Goal: Communication & Community: Answer question/provide support

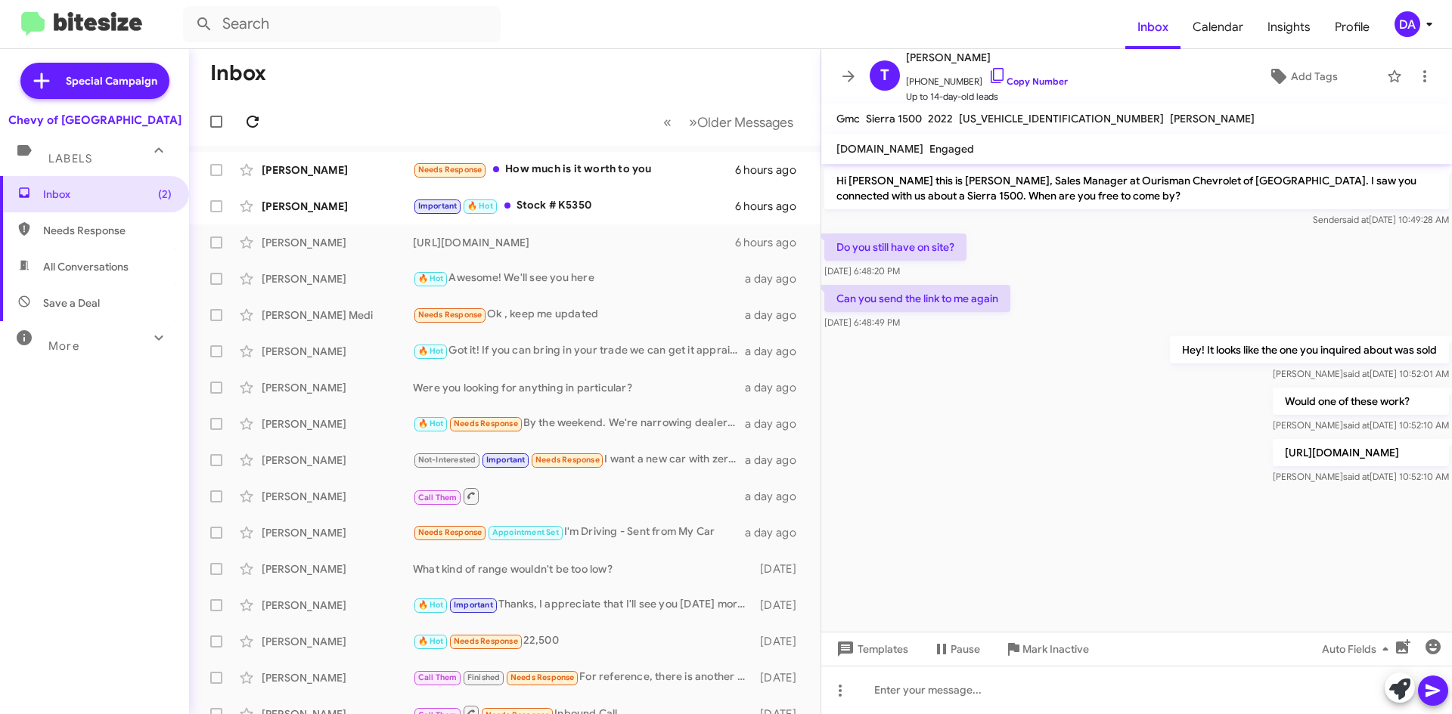
click at [256, 114] on icon at bounding box center [252, 122] width 18 height 18
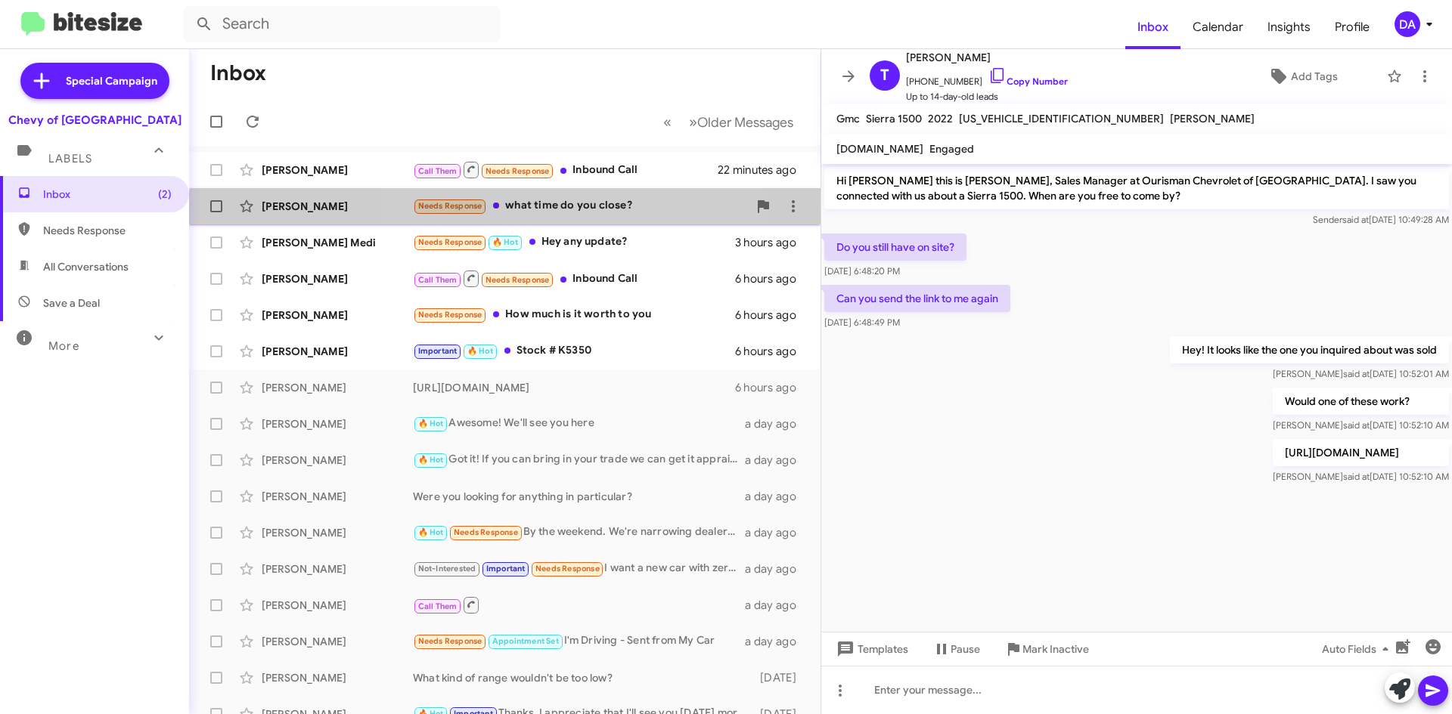
click at [533, 215] on div "[PERSON_NAME] Needs Response what time do you close? 39 minutes ago" at bounding box center [504, 206] width 607 height 30
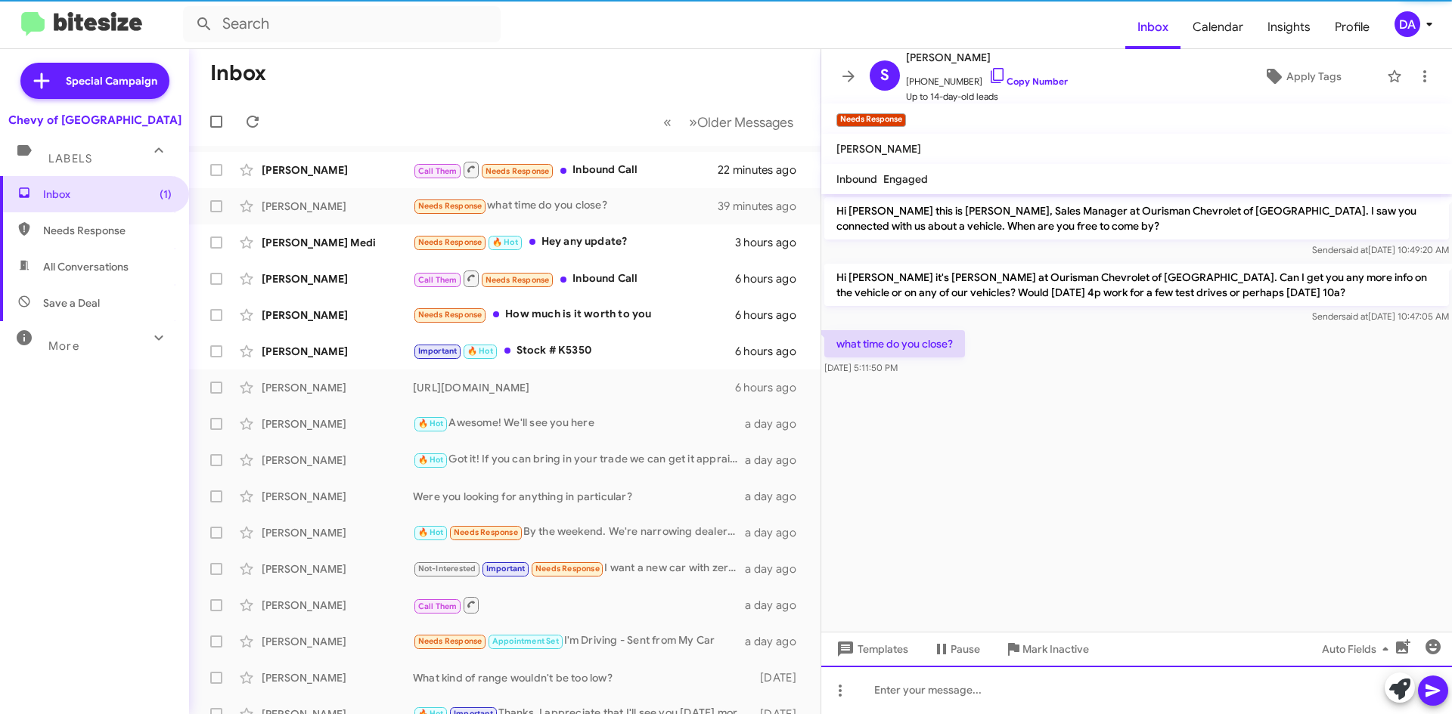
click at [982, 695] on div at bounding box center [1136, 690] width 631 height 48
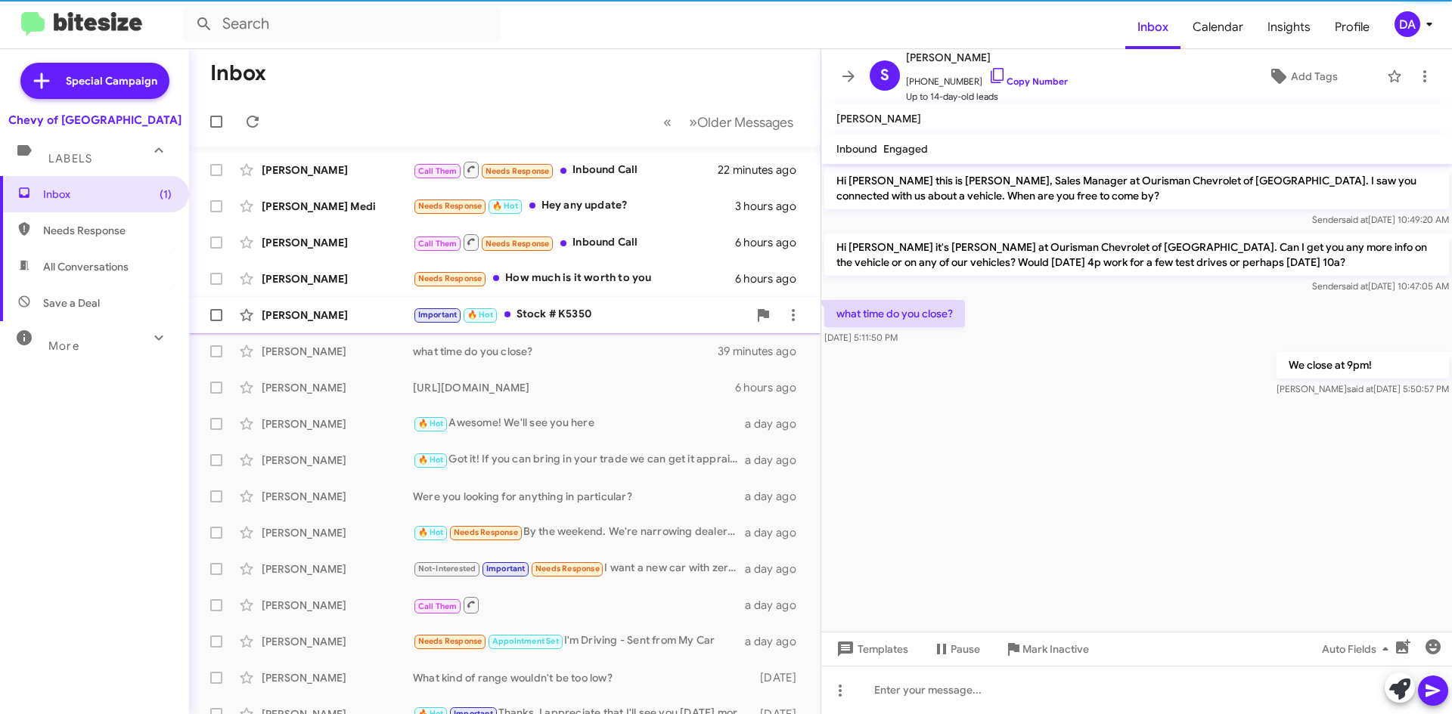
click at [557, 323] on div "Important 🔥 [PERSON_NAME] # K5350" at bounding box center [580, 314] width 335 height 17
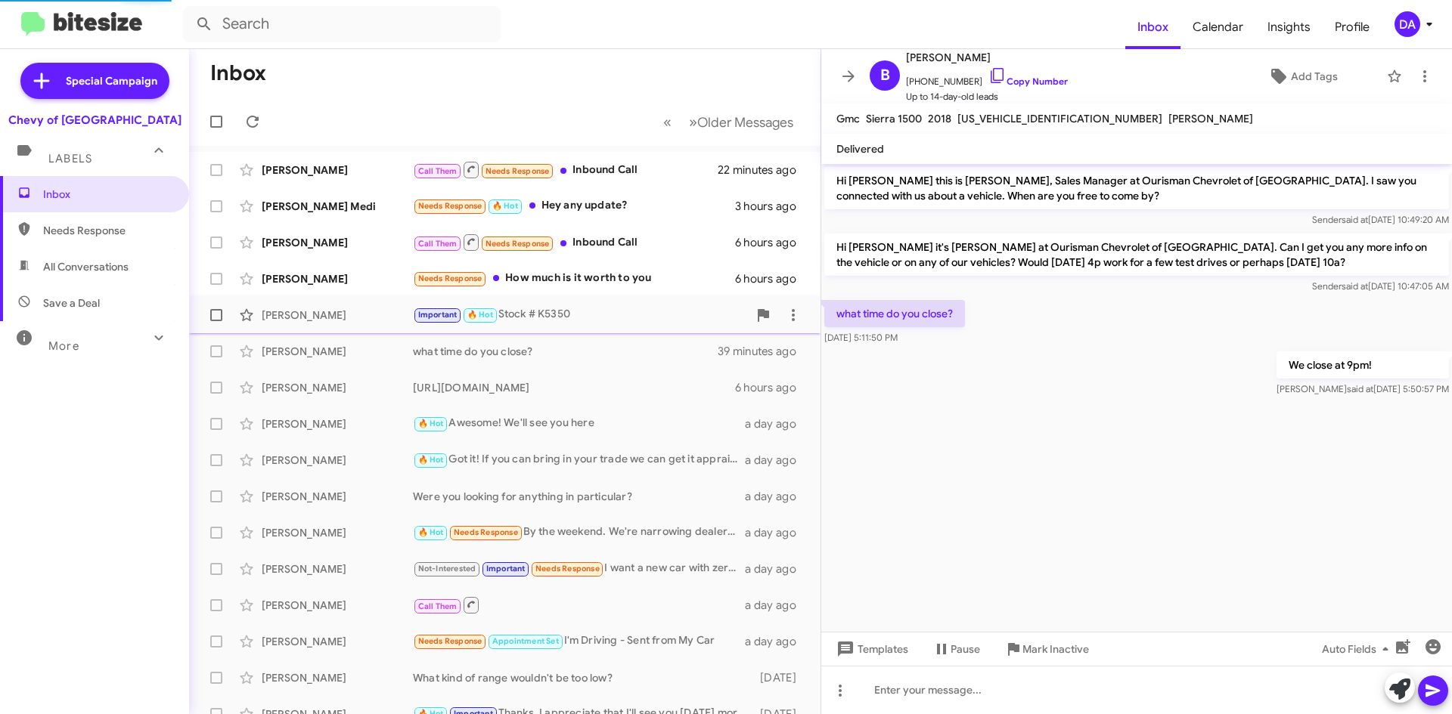
scroll to position [416, 0]
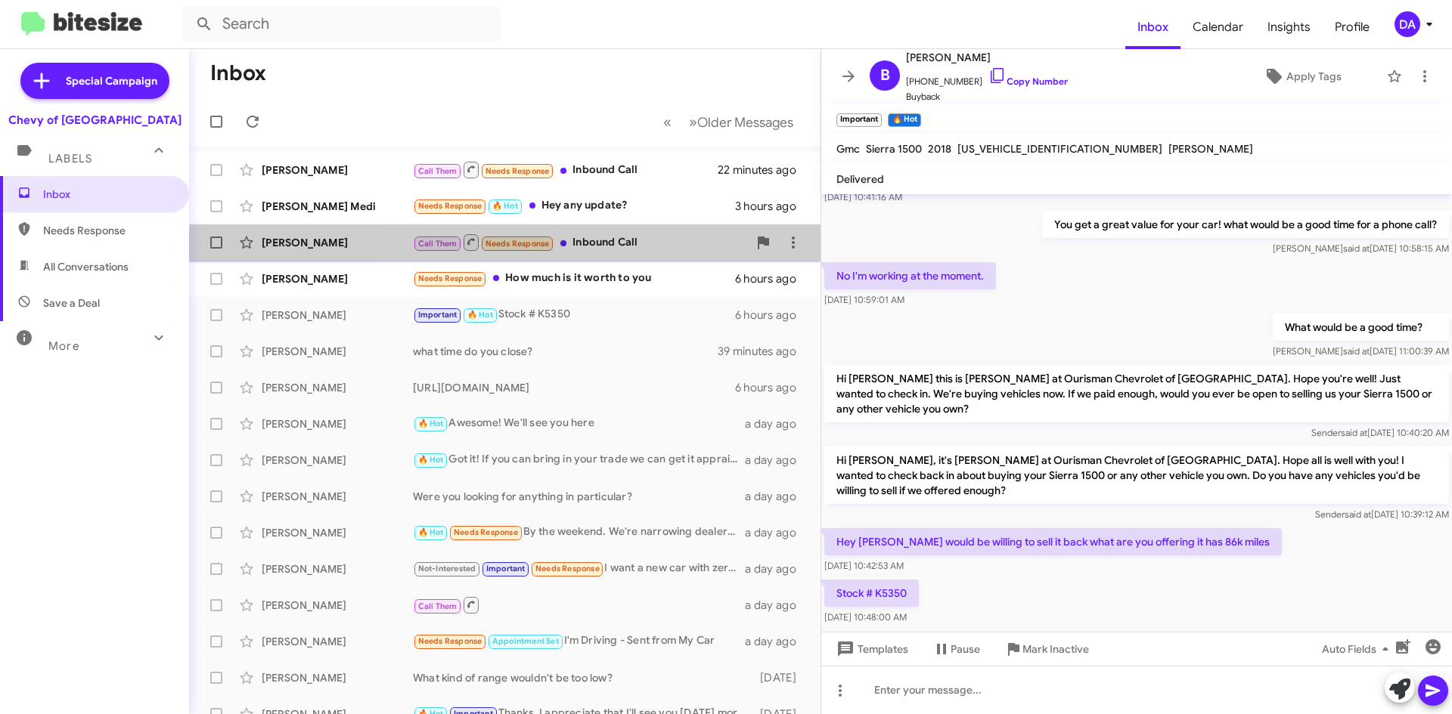
click at [640, 256] on div "[PERSON_NAME] Call Them Needs Response Inbound Call 6 hours ago" at bounding box center [504, 243] width 607 height 30
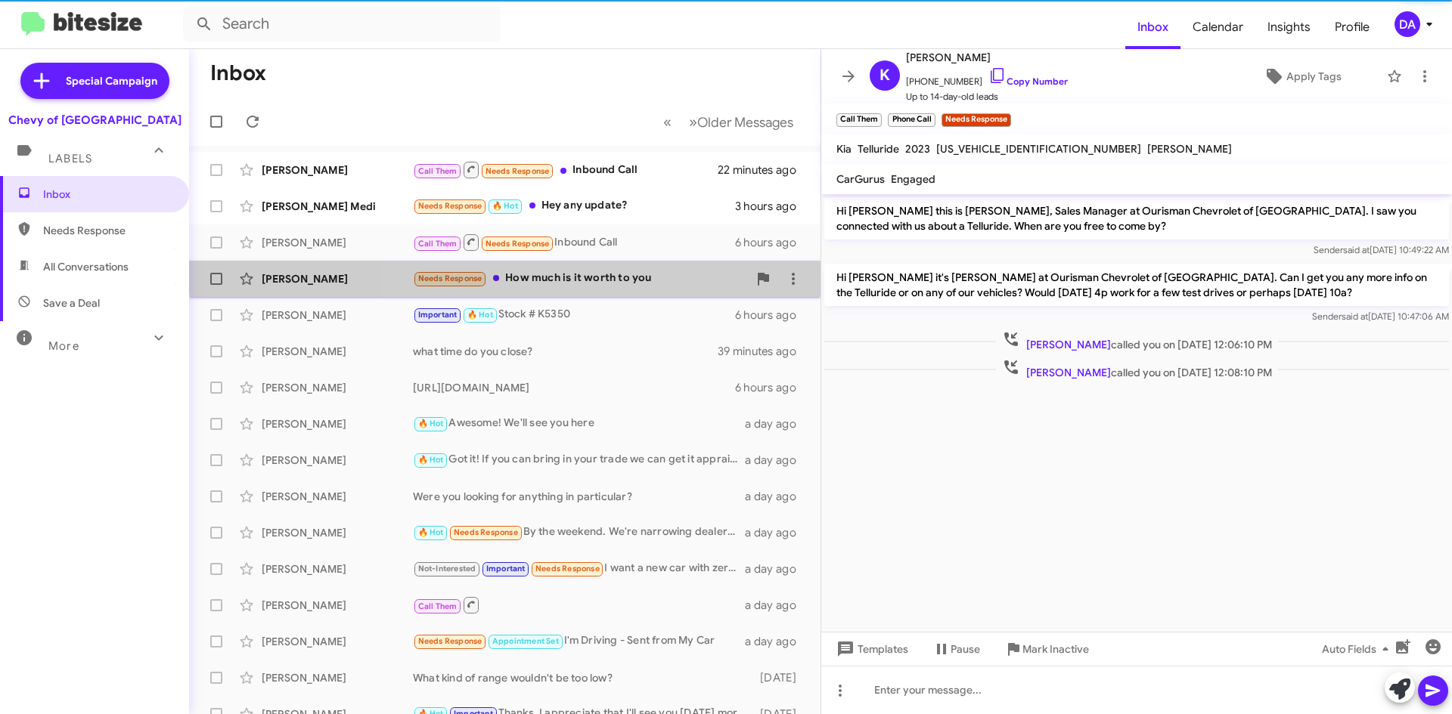
click at [637, 267] on div "[PERSON_NAME] Needs Response How much is it worth to you 6 hours ago" at bounding box center [504, 279] width 607 height 30
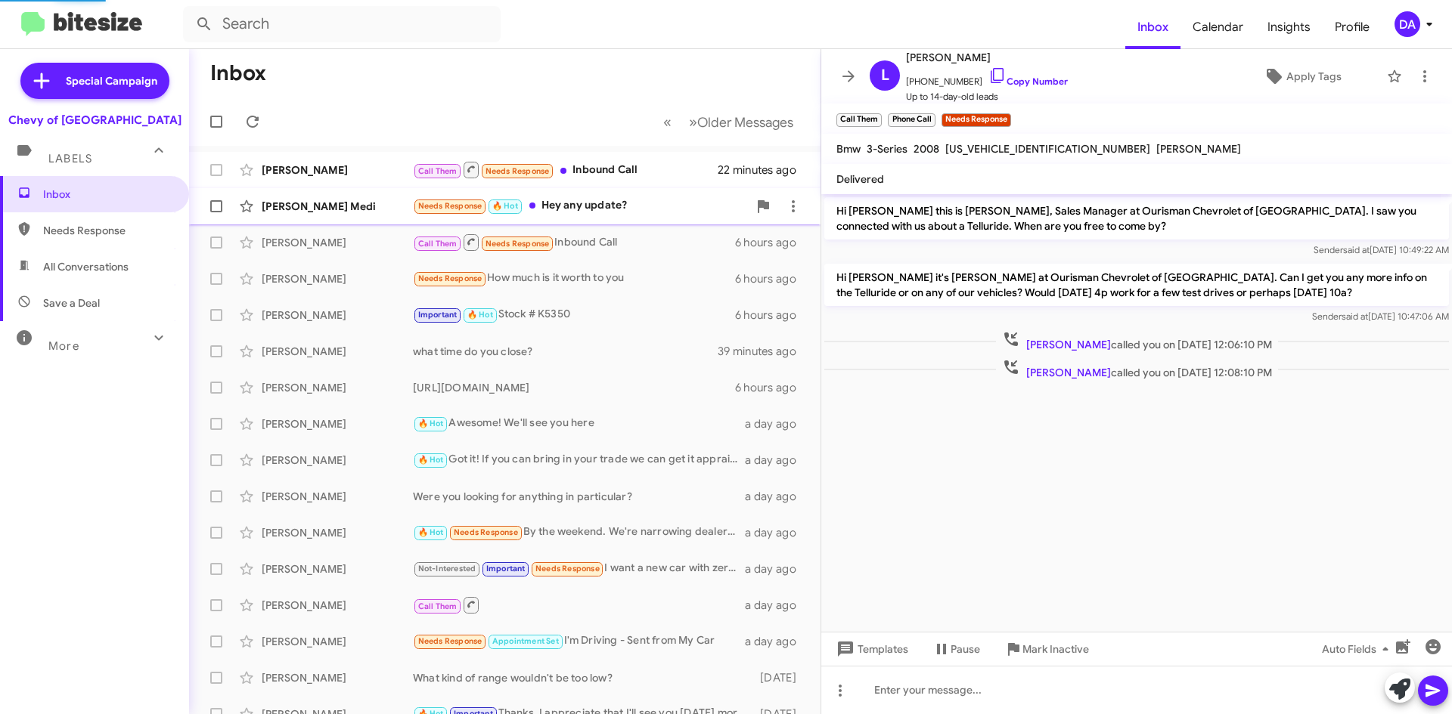
scroll to position [170, 0]
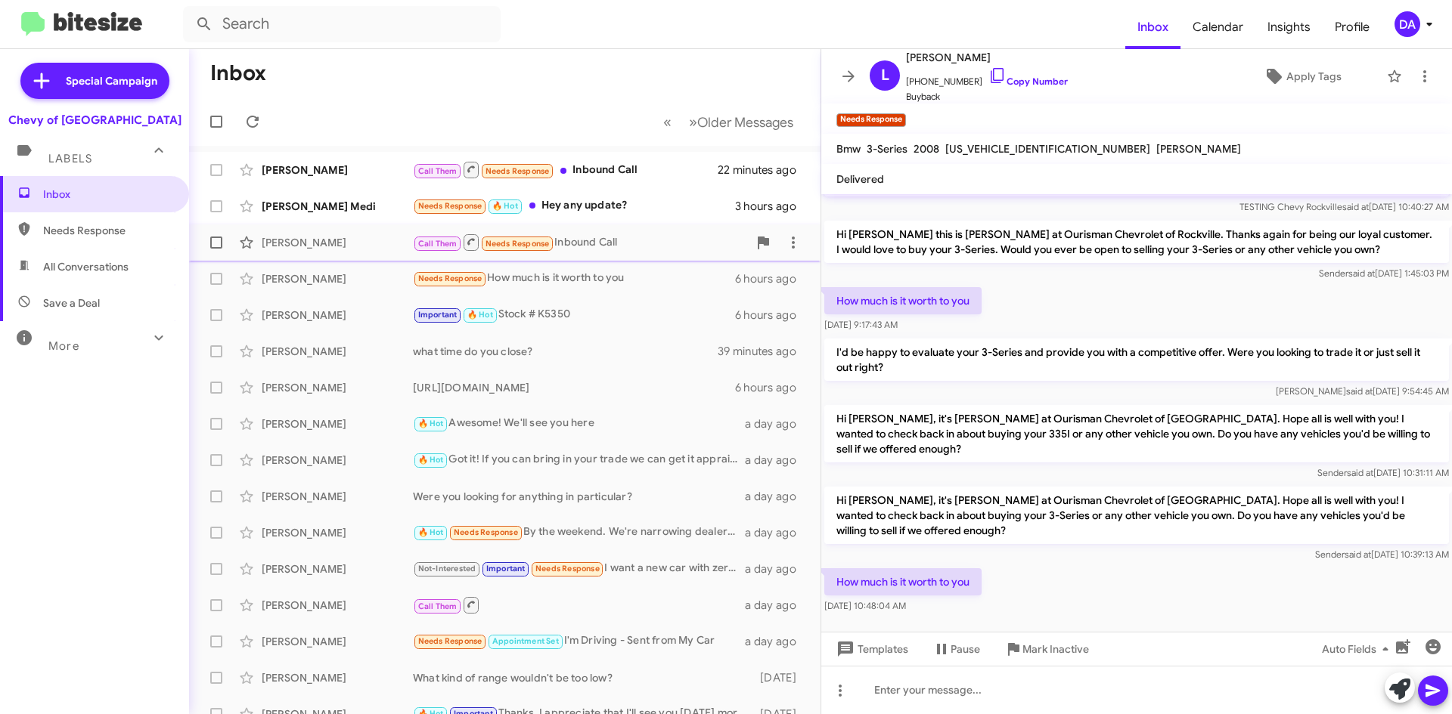
click at [630, 233] on div "Call Them Needs Response Inbound Call" at bounding box center [580, 242] width 335 height 19
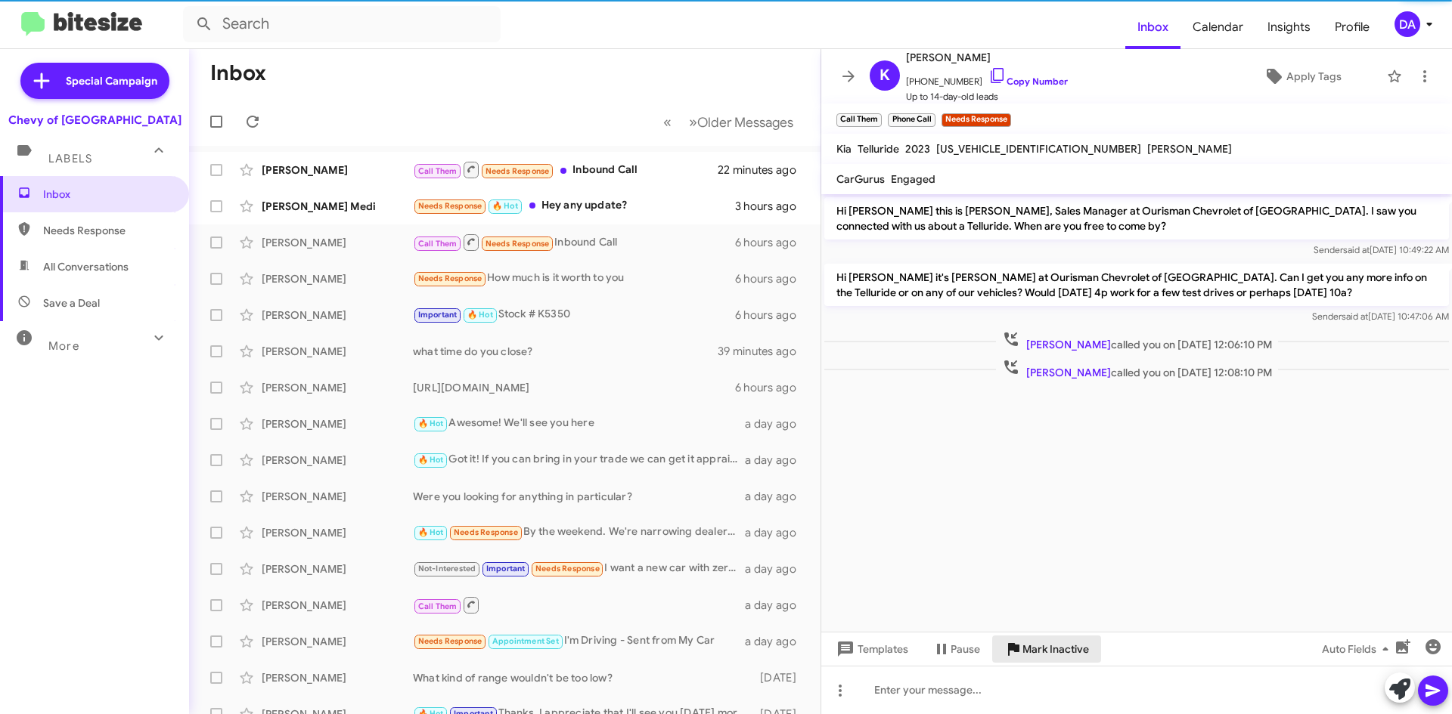
click at [1046, 656] on span "Mark Inactive" at bounding box center [1055, 649] width 67 height 27
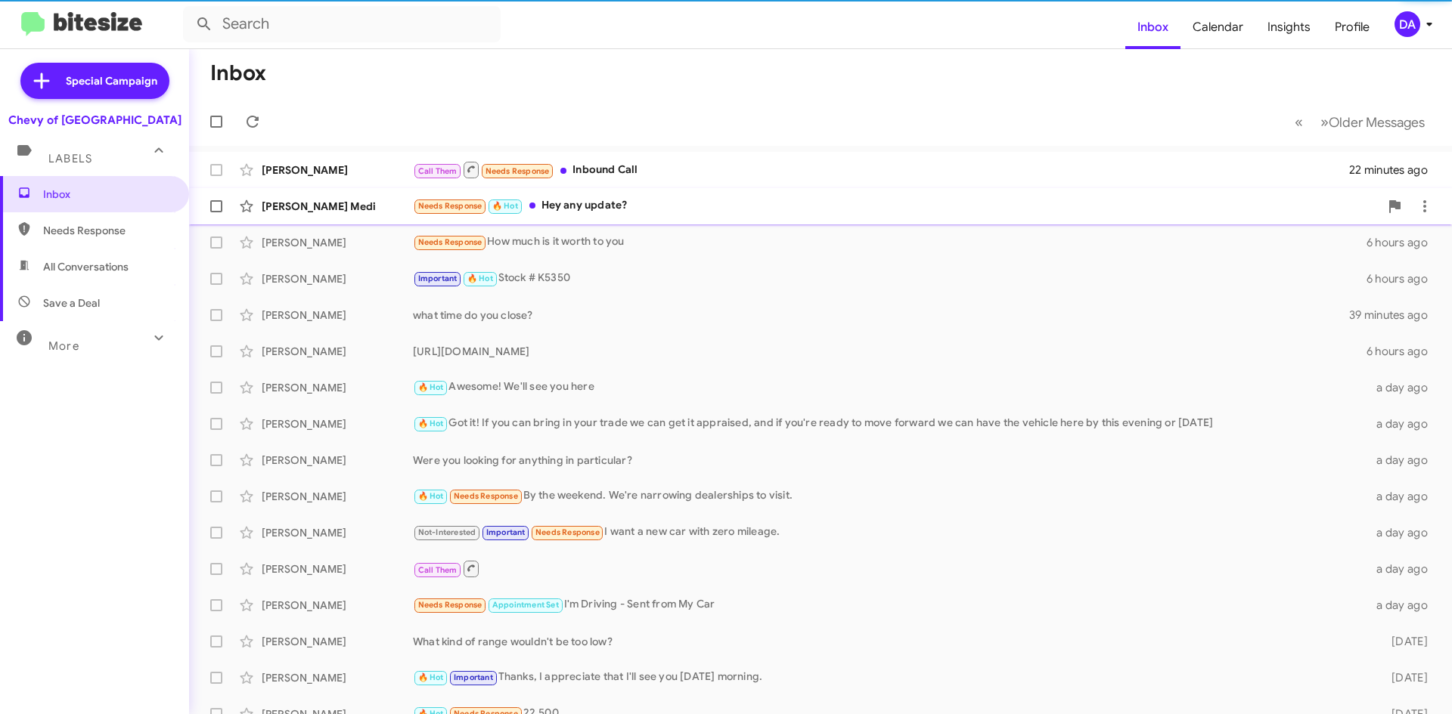
click at [652, 207] on div "Needs Response 🔥 Hot Hey any update?" at bounding box center [896, 205] width 966 height 17
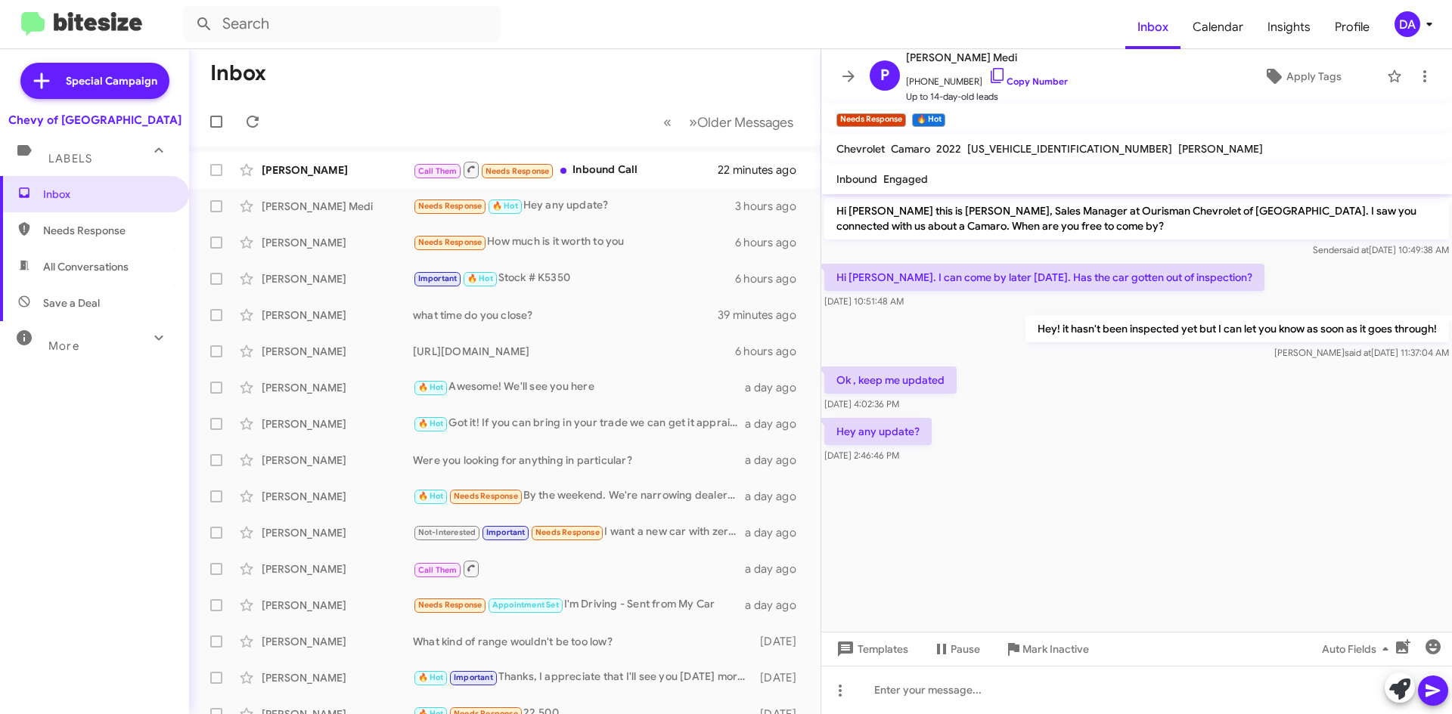
click at [980, 146] on span "[US_VEHICLE_IDENTIFICATION_NUMBER]" at bounding box center [1069, 149] width 205 height 14
copy span "[US_VEHICLE_IDENTIFICATION_NUMBER]"
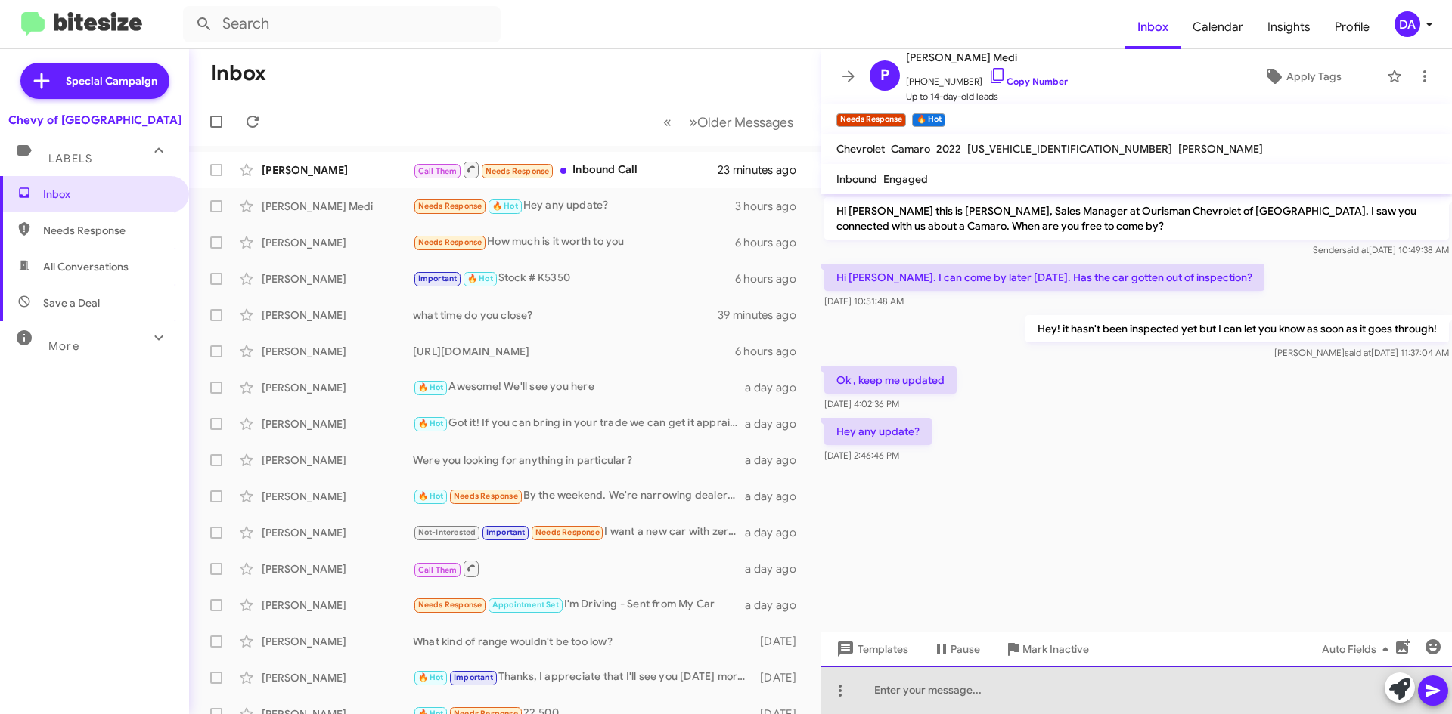
drag, startPoint x: 981, startPoint y: 699, endPoint x: 1004, endPoint y: 685, distance: 26.5
click at [983, 698] on div at bounding box center [1136, 690] width 631 height 48
drag, startPoint x: 1055, startPoint y: 702, endPoint x: 933, endPoint y: 686, distance: 123.4
click at [933, 686] on div "Hey! The car just came out of" at bounding box center [1136, 690] width 631 height 48
